Goal: Information Seeking & Learning: Learn about a topic

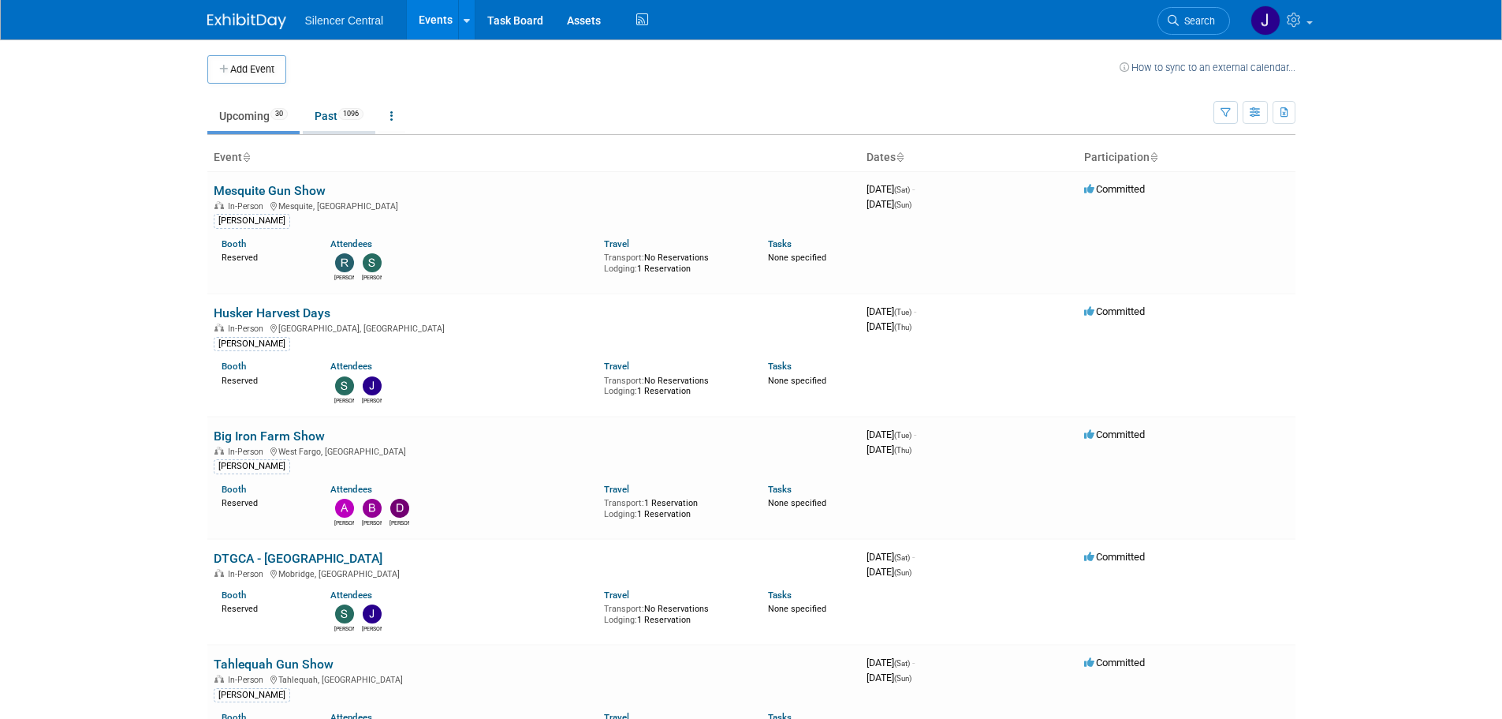
click at [323, 111] on link "Past 1096" at bounding box center [339, 116] width 73 height 30
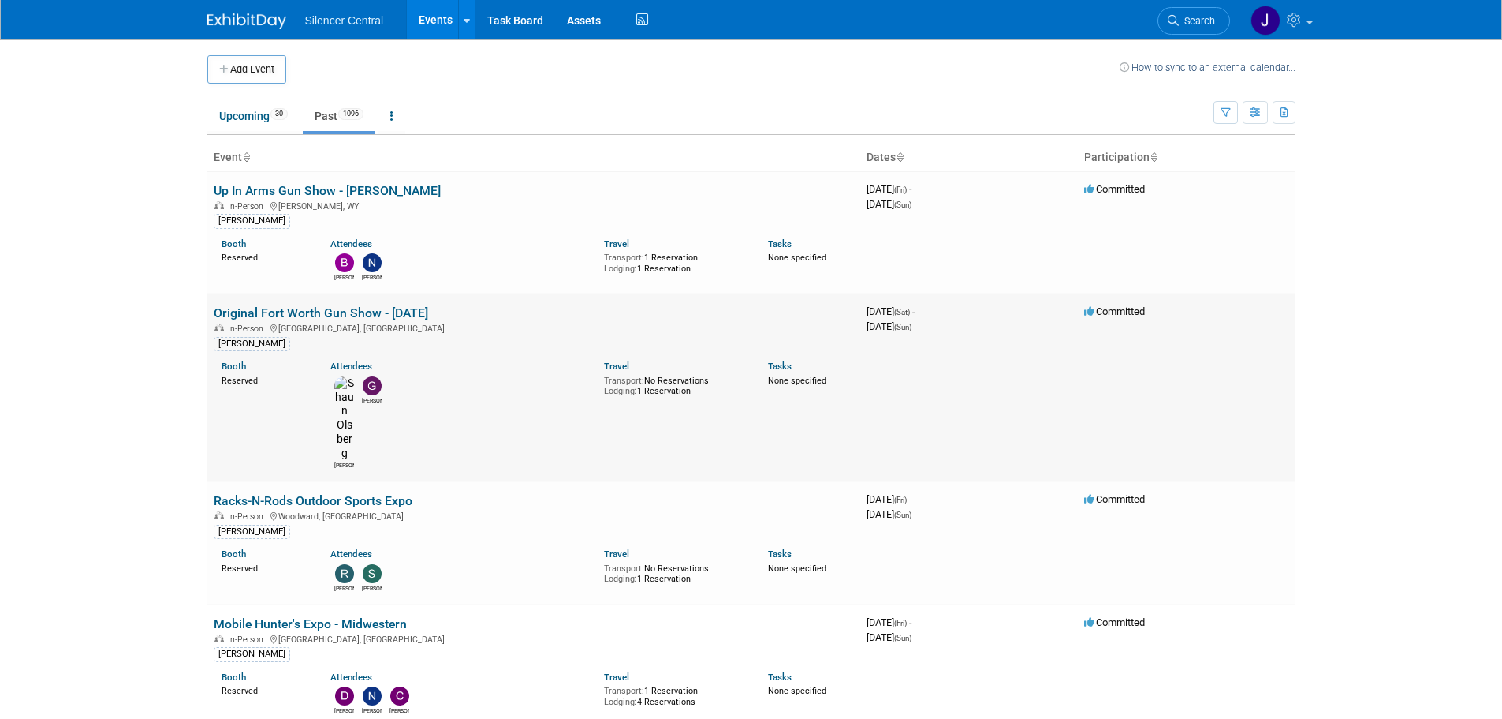
click at [428, 312] on link "Original Fort Worth Gun Show - [DATE]" at bounding box center [321, 312] width 215 height 15
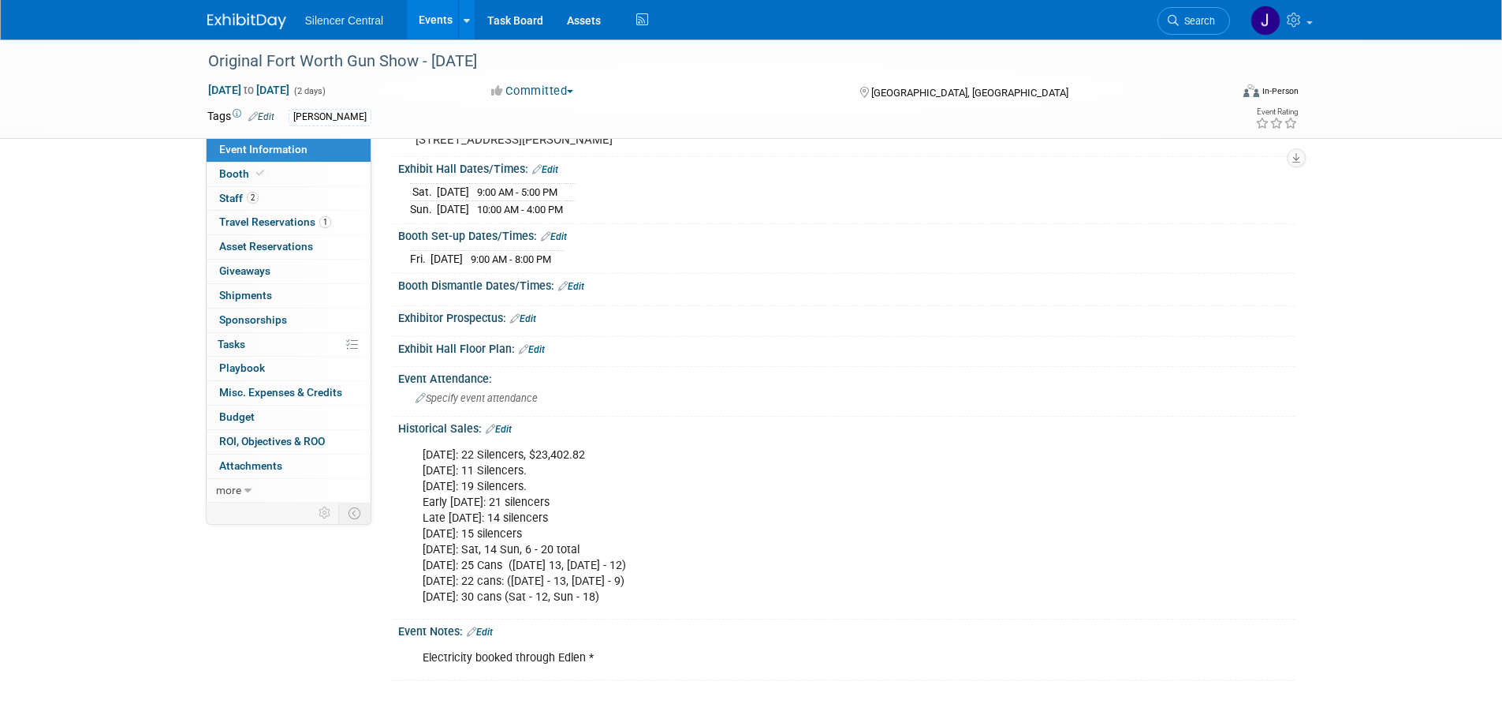
scroll to position [158, 0]
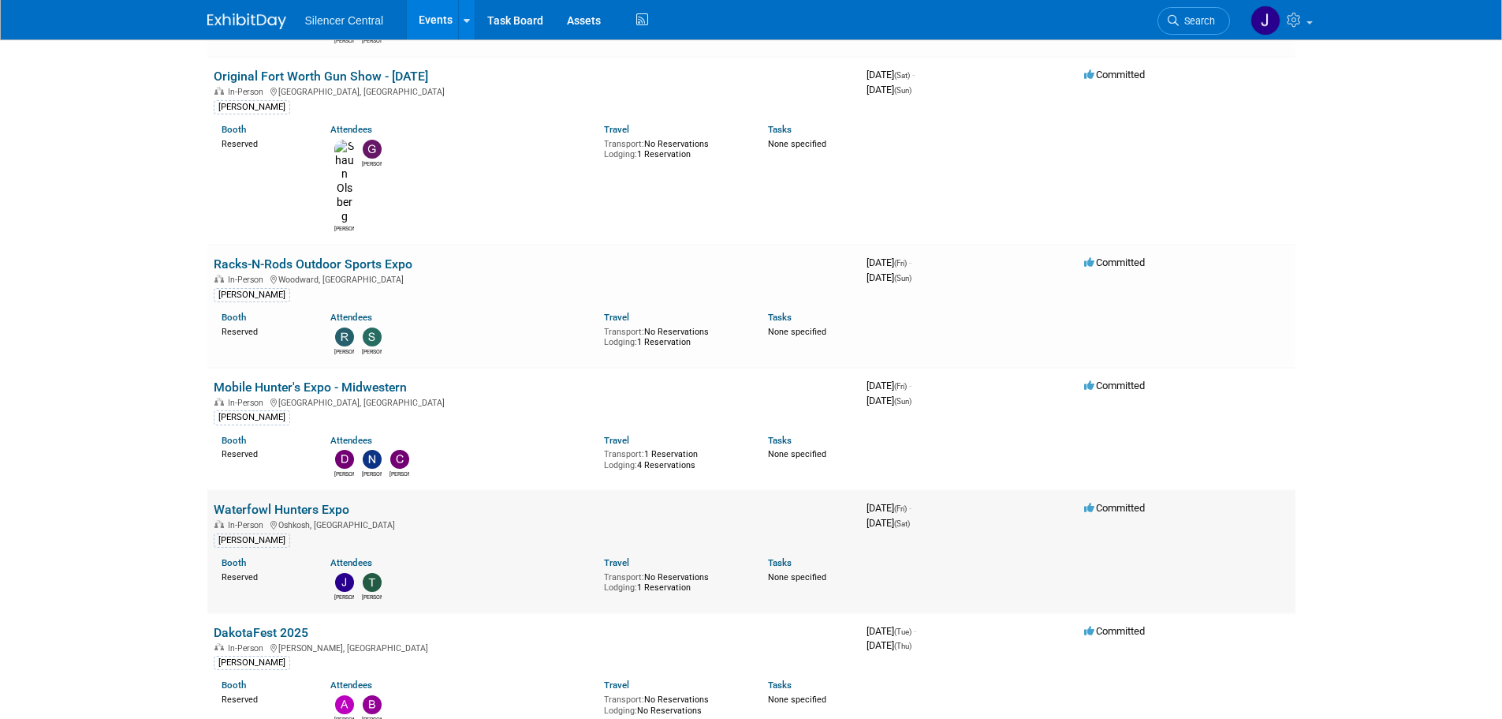
click at [331, 502] on link "Waterfowl Hunters Expo" at bounding box center [282, 509] width 136 height 15
click at [330, 379] on link "Mobile Hunter's Expo - Midwestern" at bounding box center [310, 386] width 193 height 15
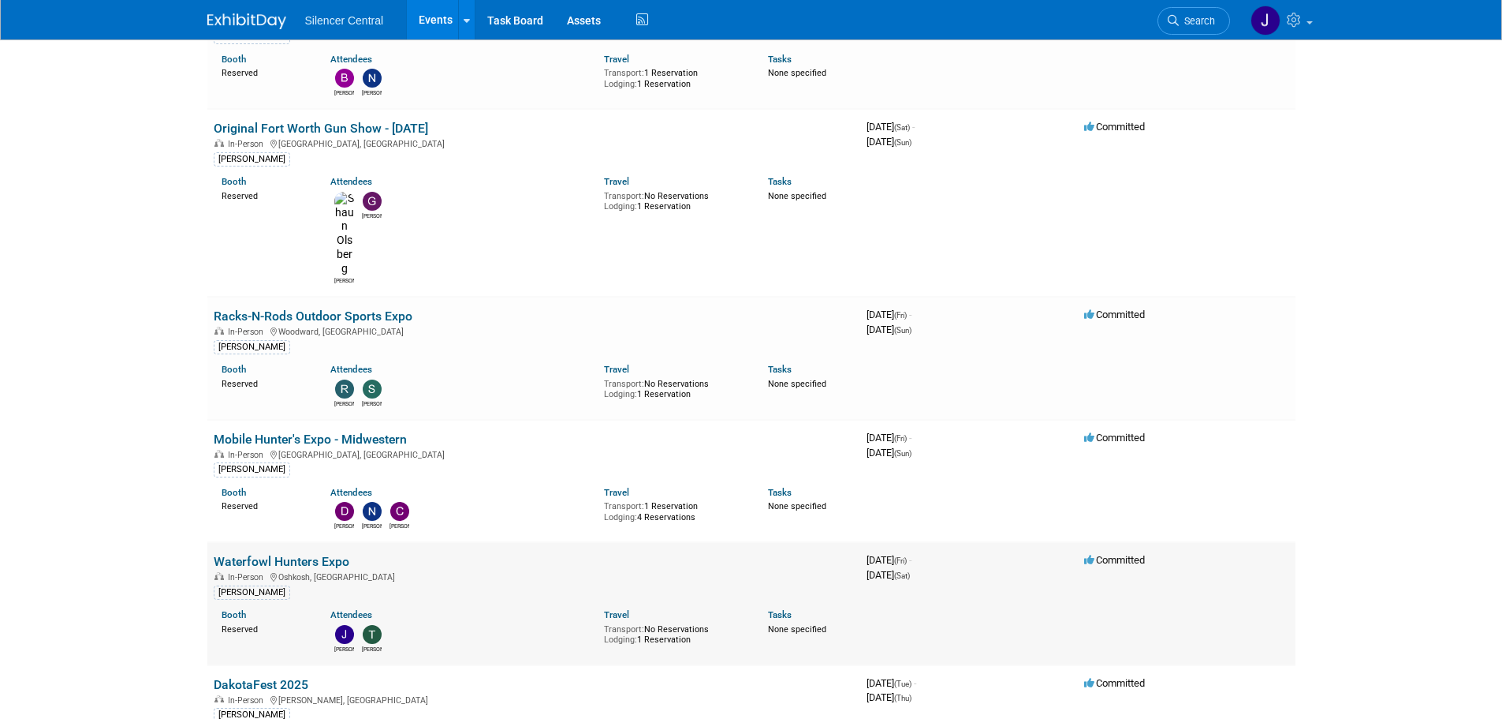
scroll to position [79, 0]
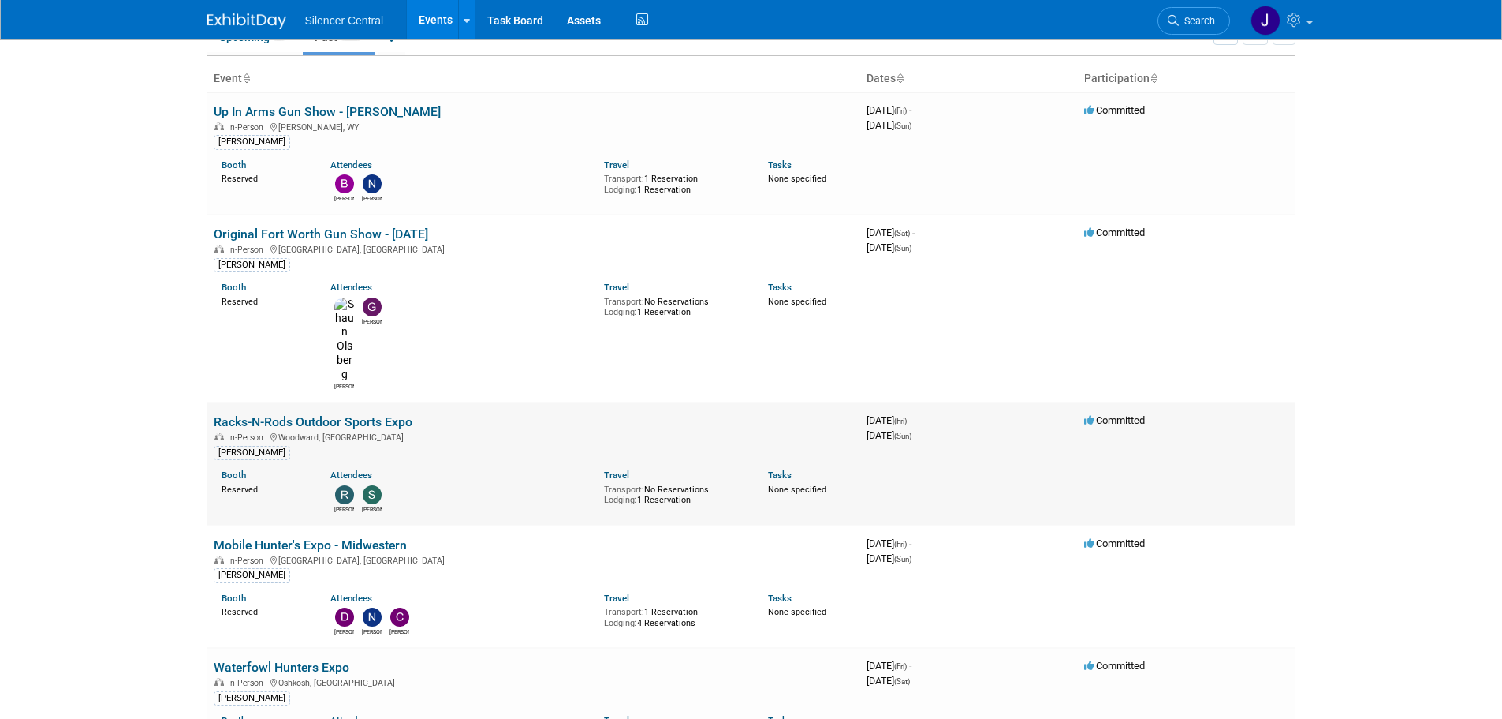
click at [379, 414] on link "Racks-N-Rods Outdoor Sports Expo" at bounding box center [313, 421] width 199 height 15
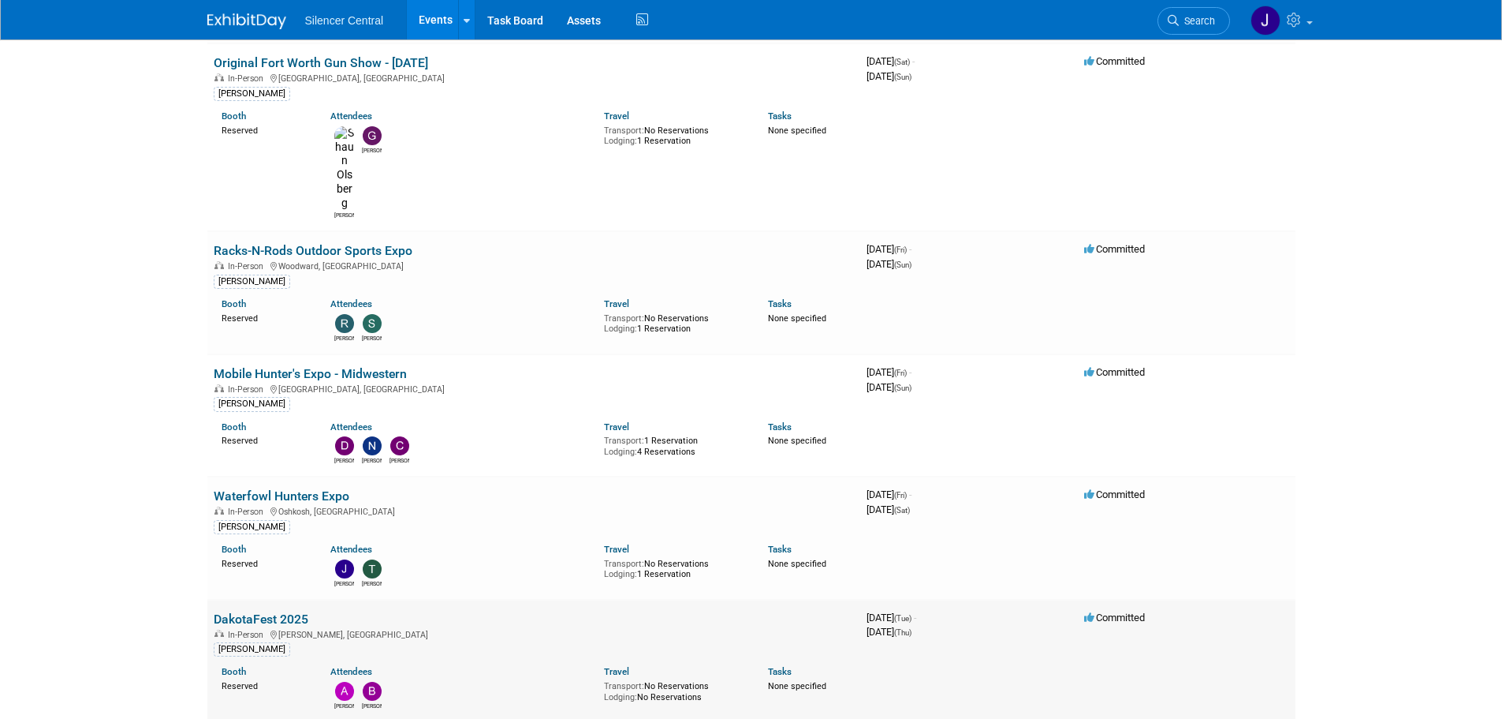
scroll to position [394, 0]
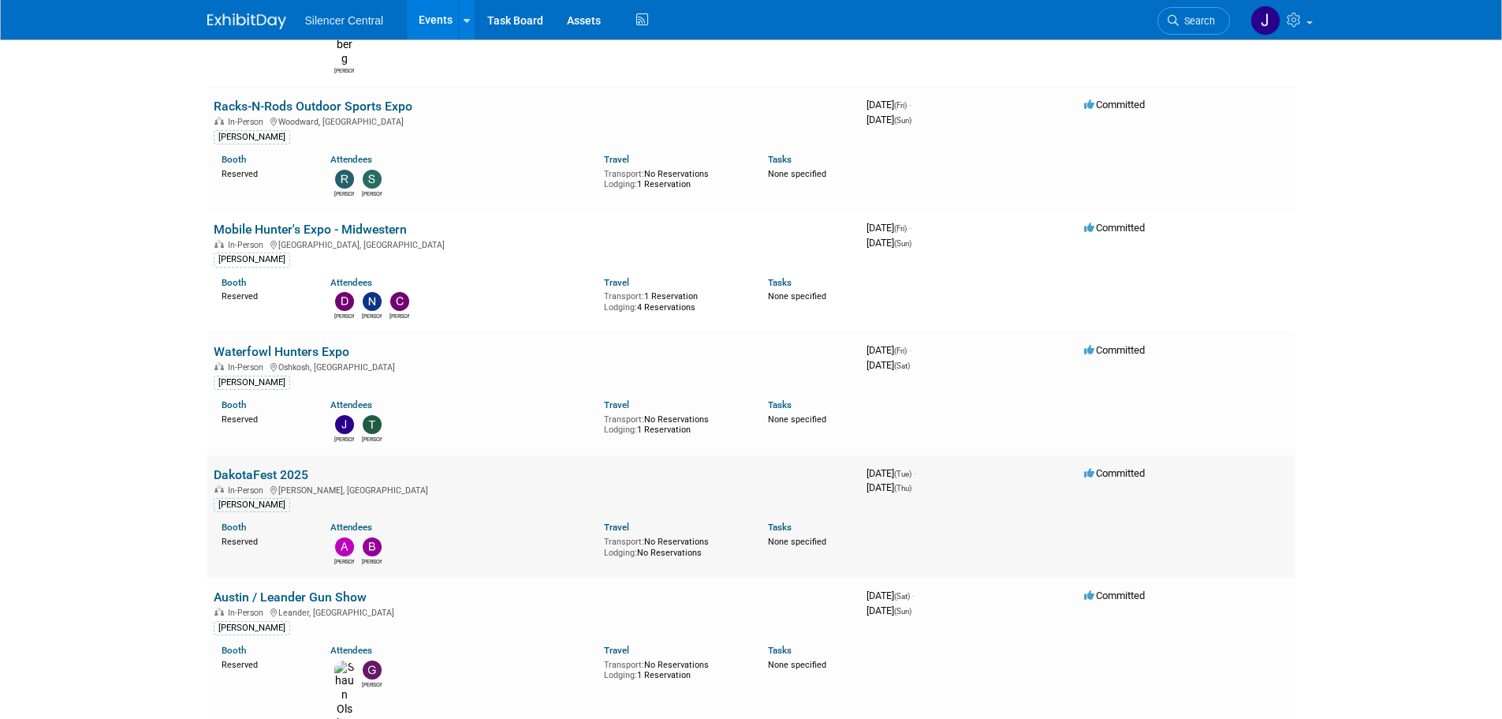
click at [285, 467] on link "DakotaFest 2025" at bounding box center [261, 474] width 95 height 15
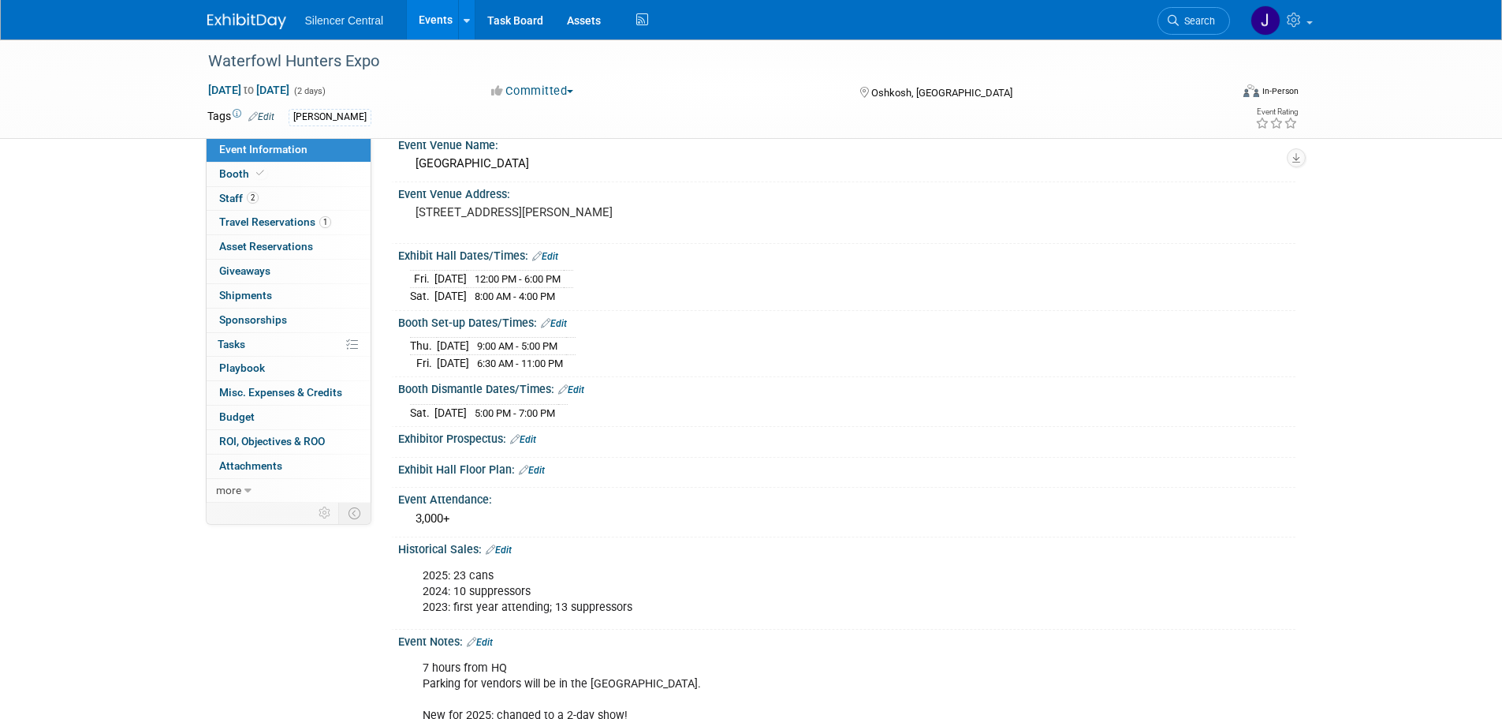
scroll to position [79, 0]
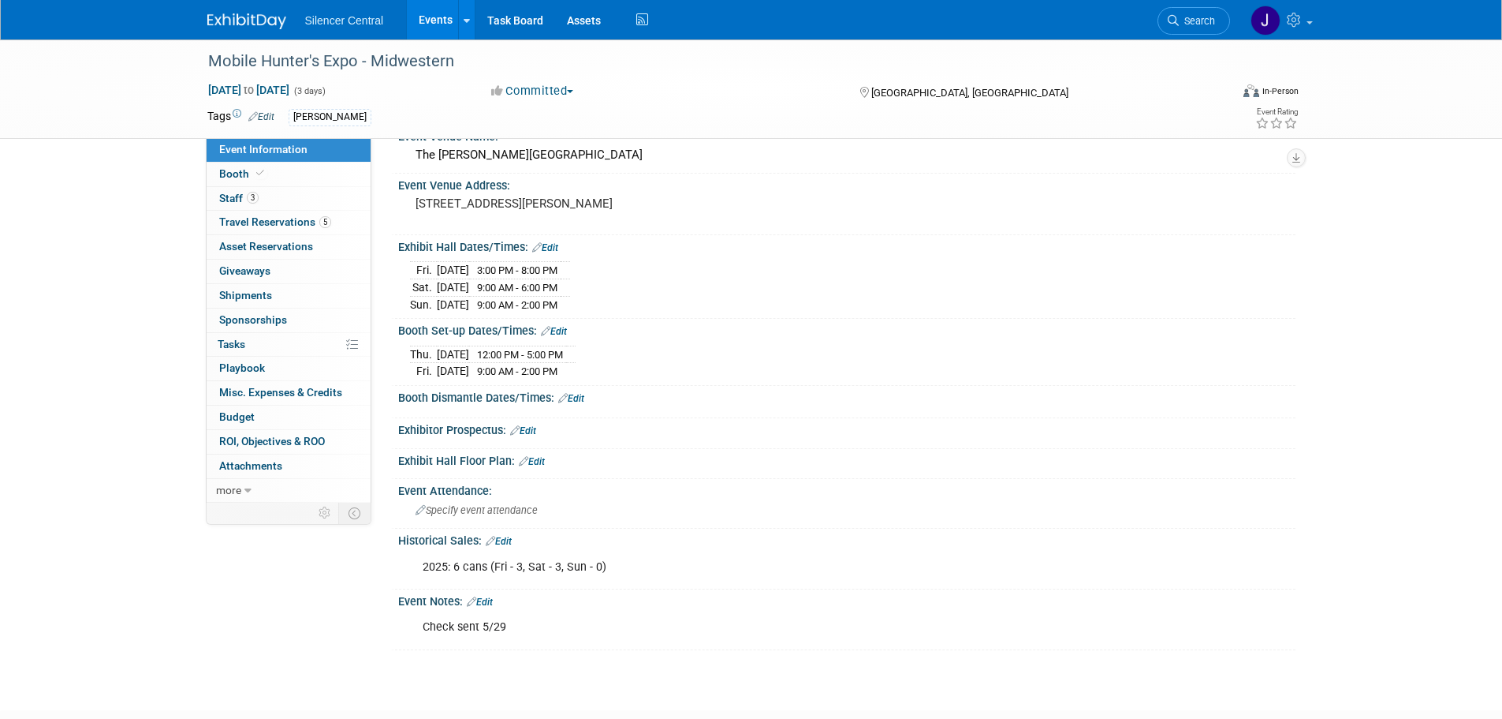
scroll to position [79, 0]
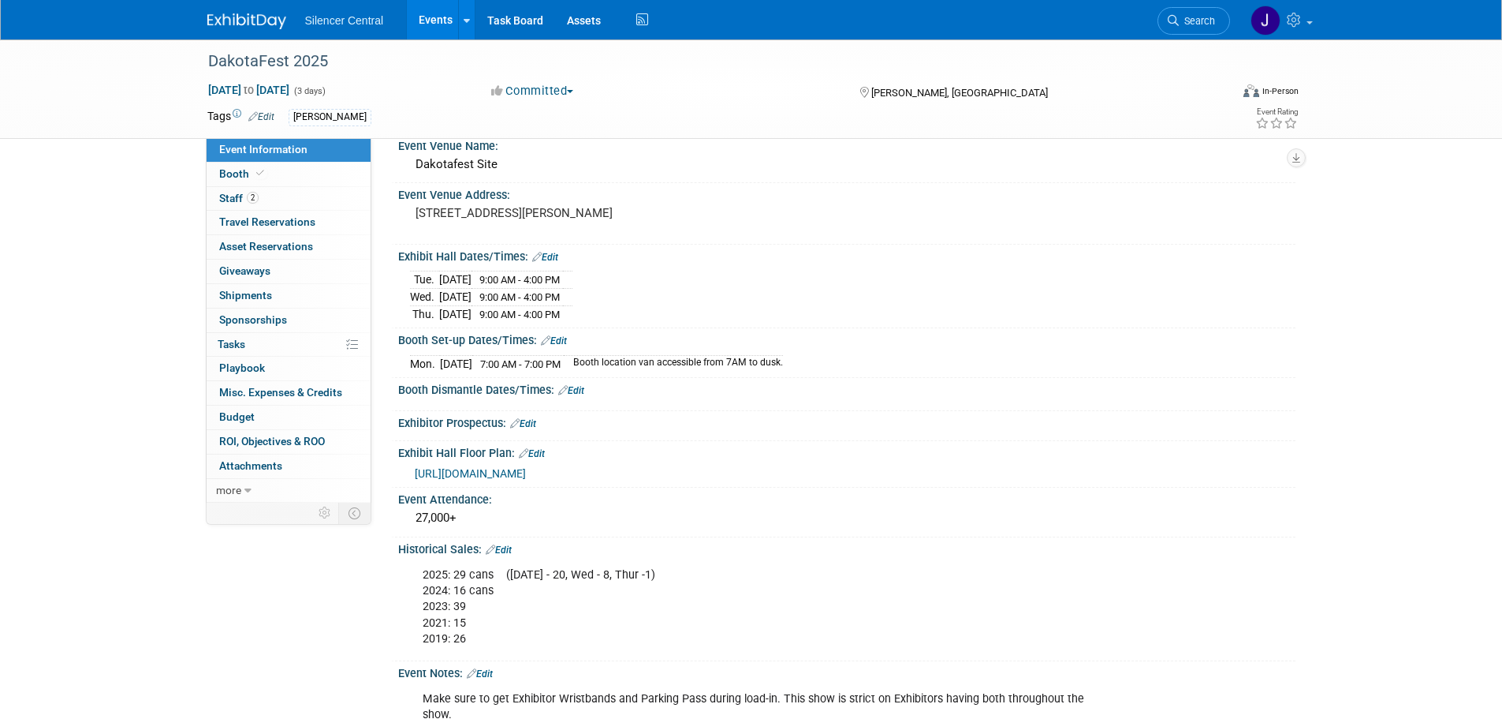
scroll to position [79, 0]
